Goal: Information Seeking & Learning: Check status

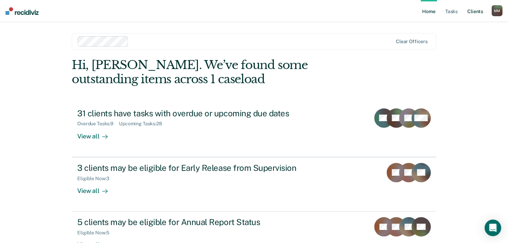
click at [472, 12] on link "Client s" at bounding box center [475, 11] width 19 height 22
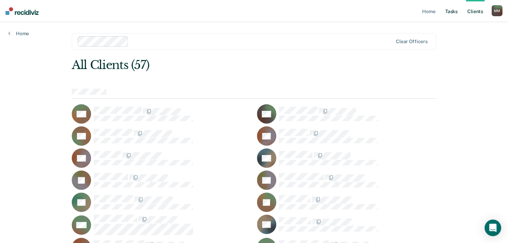
click at [455, 11] on link "Tasks" at bounding box center [451, 11] width 15 height 22
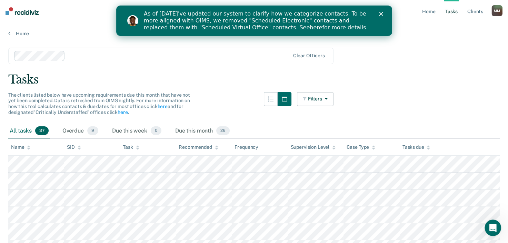
click at [381, 11] on div "As of [DATE]'ve updated our system to clarify how we categorize contacts. To be…" at bounding box center [254, 20] width 276 height 25
click at [380, 14] on polygon "Close" at bounding box center [380, 14] width 4 height 4
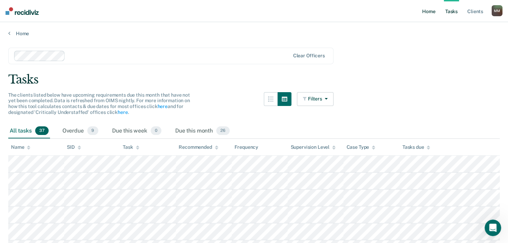
click at [430, 12] on link "Home" at bounding box center [428, 11] width 16 height 22
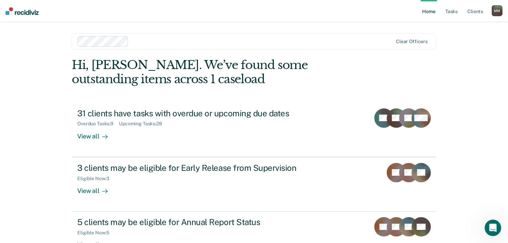
scroll to position [50, 0]
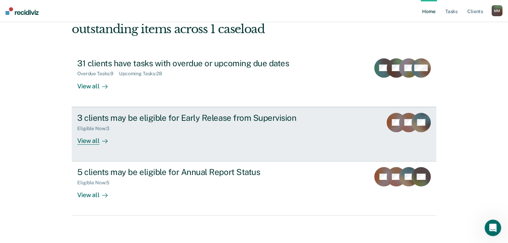
click at [90, 139] on div "View all" at bounding box center [96, 137] width 39 height 13
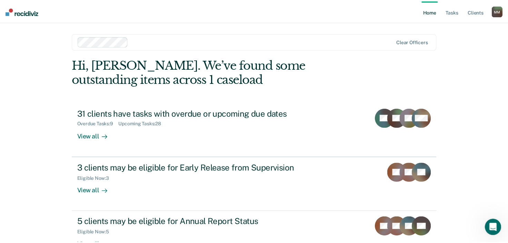
scroll to position [50, 0]
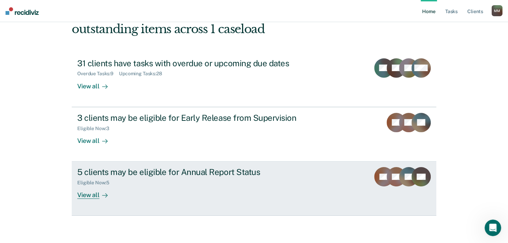
click at [83, 196] on div "View all" at bounding box center [96, 191] width 39 height 13
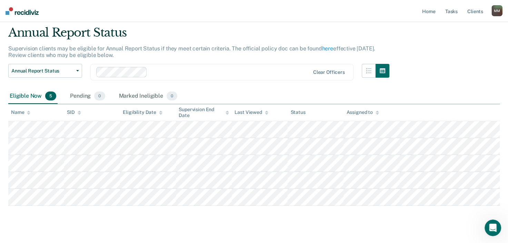
scroll to position [34, 0]
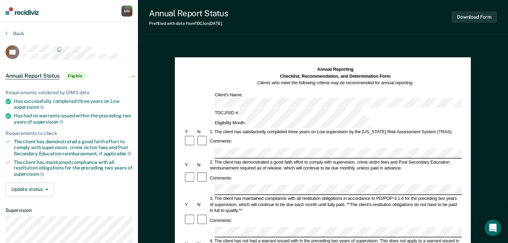
click at [52, 33] on div "Back" at bounding box center [69, 37] width 127 height 14
click at [18, 32] on button "Back" at bounding box center [15, 33] width 19 height 6
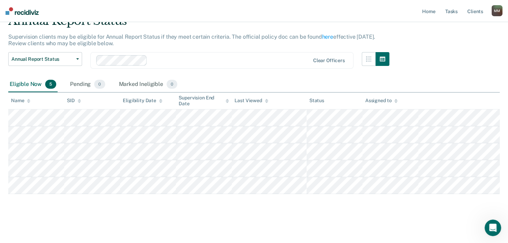
click at [17, 11] on img at bounding box center [22, 11] width 33 height 8
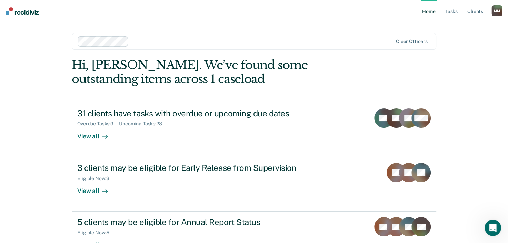
click at [496, 12] on div "M M" at bounding box center [496, 10] width 11 height 11
click at [448, 45] on link "Log Out" at bounding box center [468, 45] width 55 height 6
